Goal: Navigation & Orientation: Find specific page/section

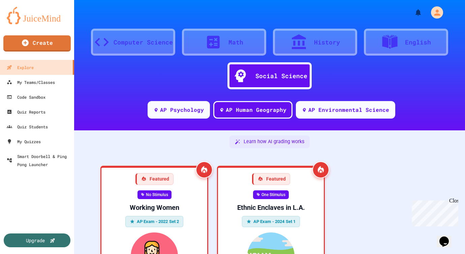
click at [437, 235] on div "Chat with us now!" at bounding box center [434, 238] width 44 height 6
click at [437, 14] on icon "My Account" at bounding box center [437, 12] width 7 height 7
click at [406, 254] on div at bounding box center [232, 254] width 465 height 0
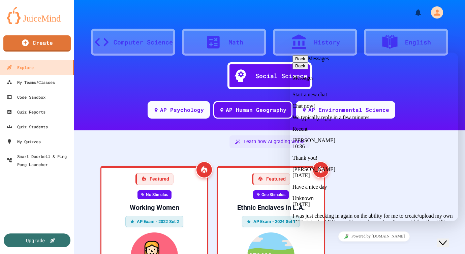
click at [336, 155] on p "Thank you!" at bounding box center [373, 158] width 163 height 6
